Goal: Task Accomplishment & Management: Manage account settings

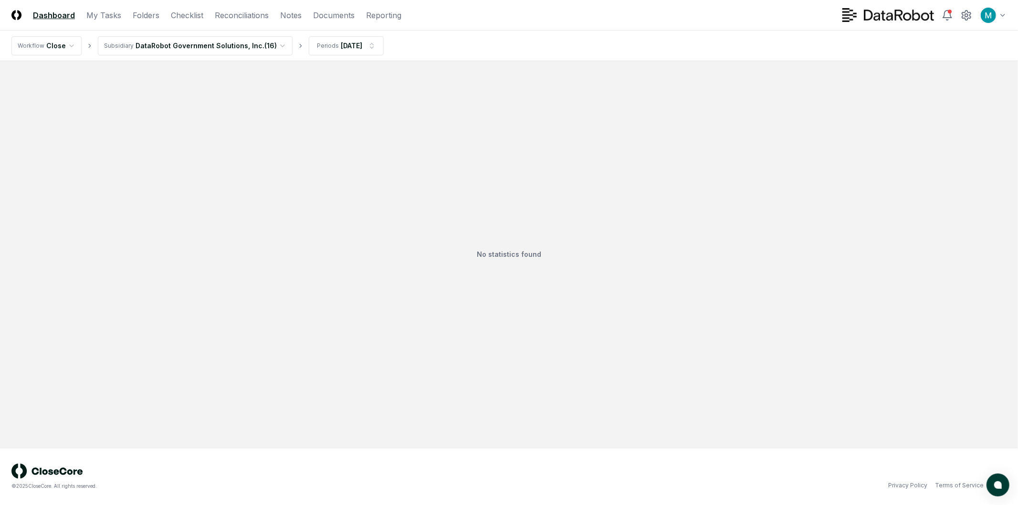
click at [248, 49] on html "CloseCore Dashboard My Tasks Folders Checklist Reconciliations Notes Documents …" at bounding box center [509, 252] width 1018 height 505
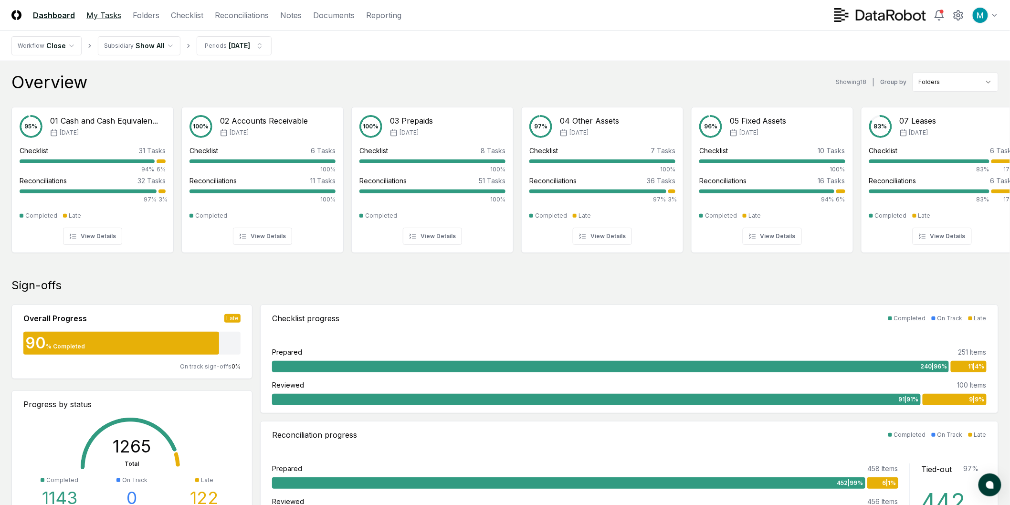
click at [108, 16] on link "My Tasks" at bounding box center [103, 15] width 35 height 11
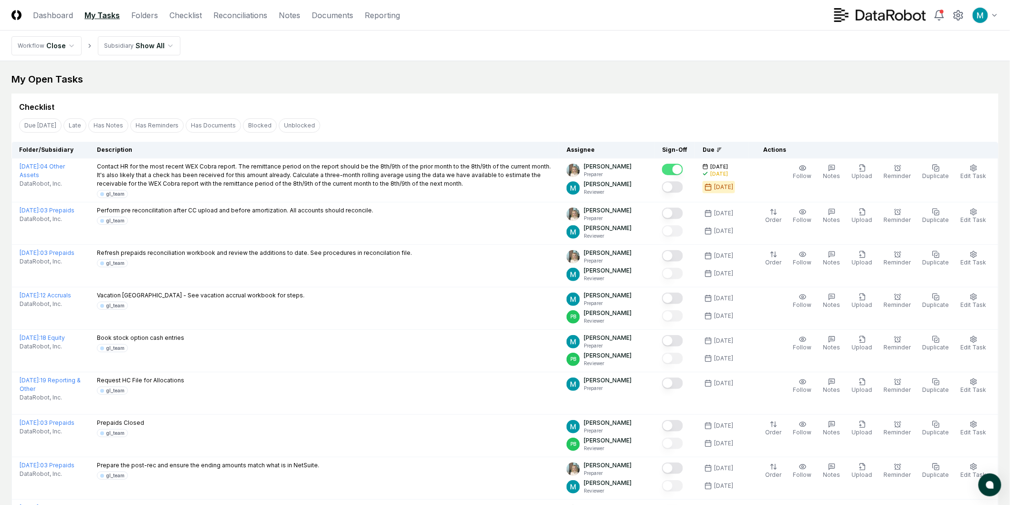
click at [131, 83] on div "My Open Tasks" at bounding box center [504, 79] width 987 height 13
click at [35, 122] on button "Due [DATE]" at bounding box center [40, 125] width 42 height 14
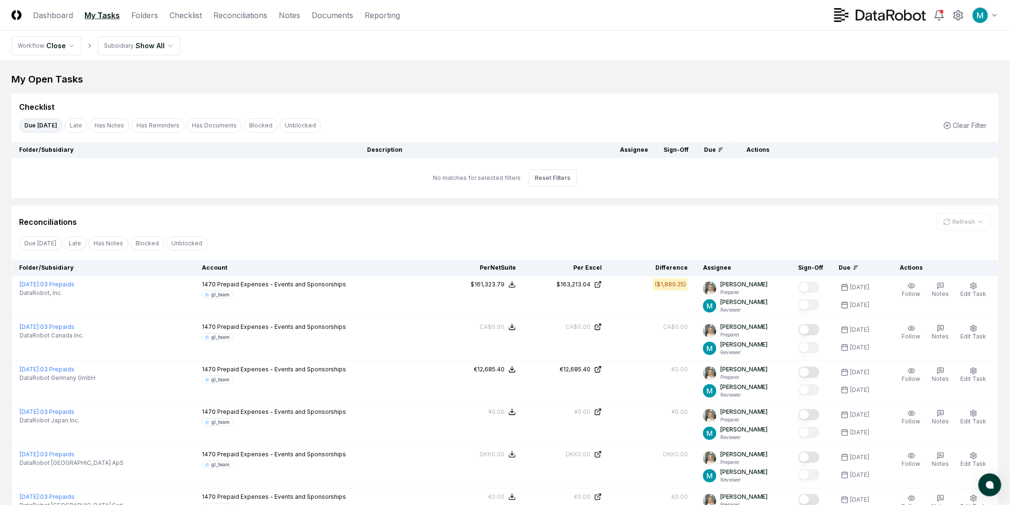
click at [50, 127] on button "Due [DATE]" at bounding box center [40, 125] width 43 height 14
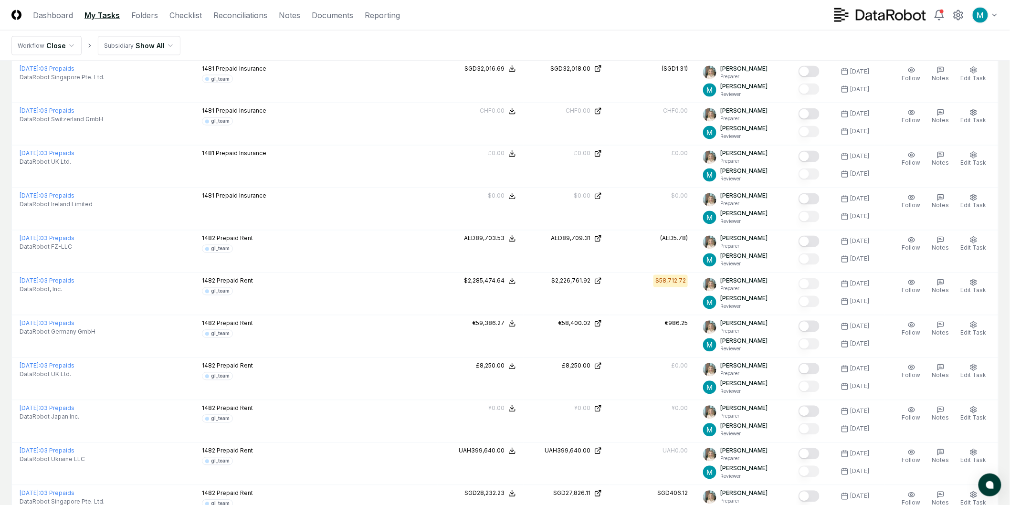
scroll to position [2330, 0]
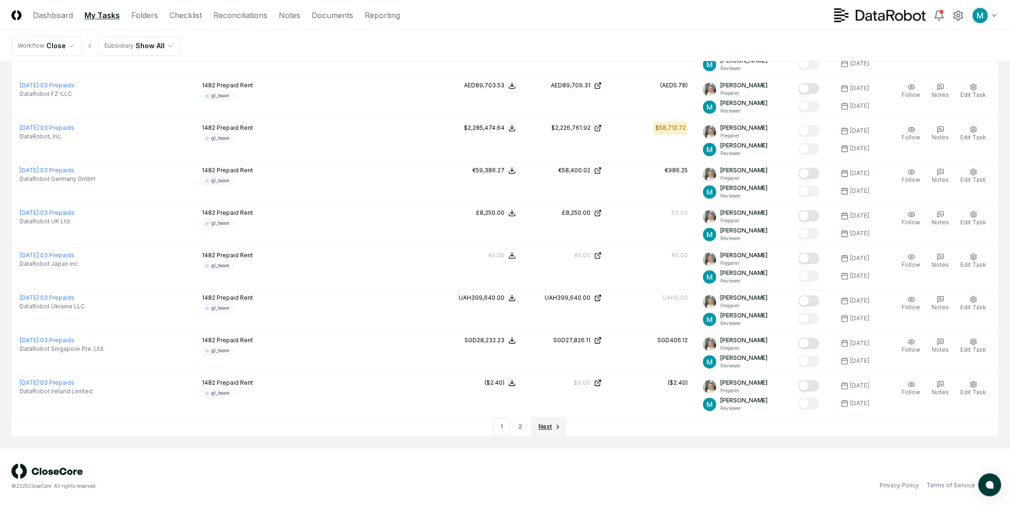
click at [560, 430] on icon "Go to next page" at bounding box center [558, 427] width 8 height 8
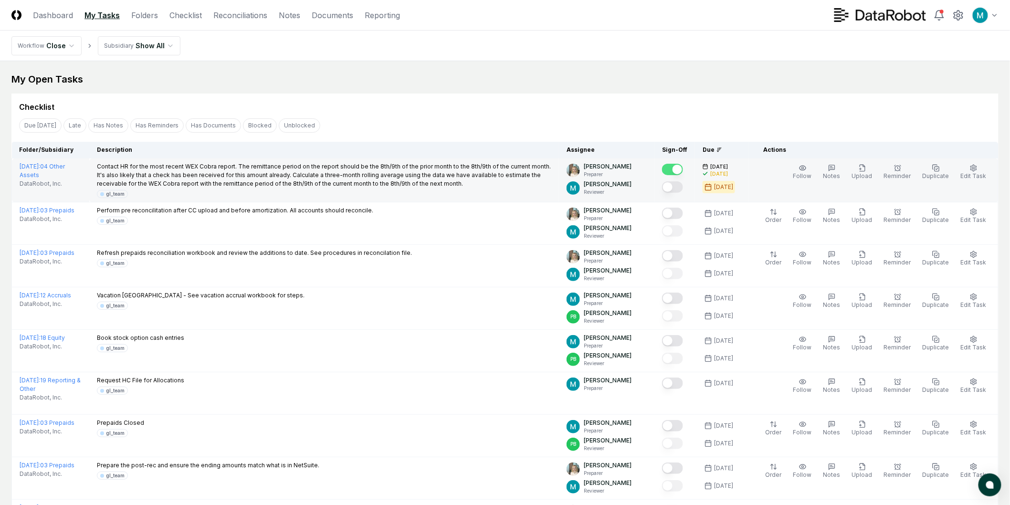
click at [679, 189] on button "Mark complete" at bounding box center [672, 186] width 21 height 11
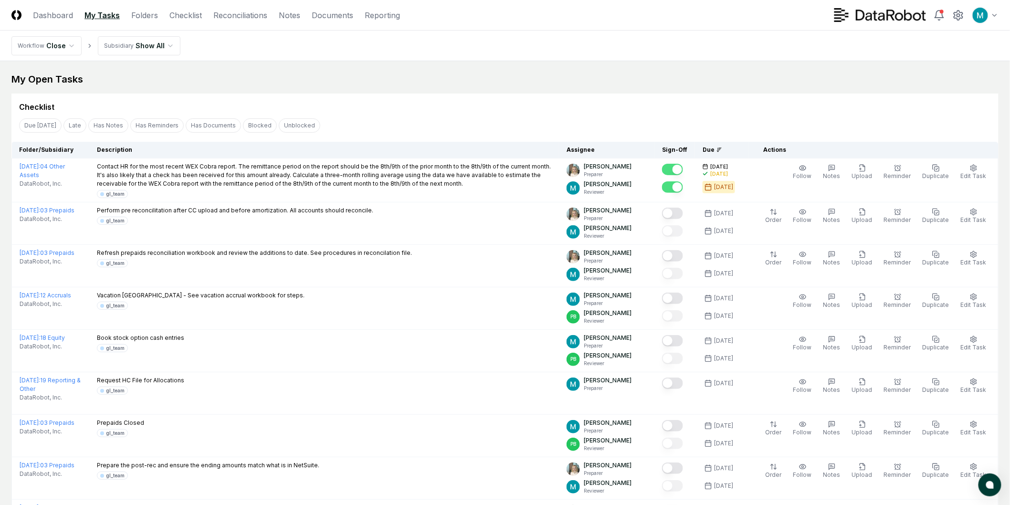
click at [678, 113] on div "Checklist Due [DATE] Late Has Notes Has Reminders Has Documents Blocked Unblock…" at bounding box center [504, 318] width 987 height 449
